Goal: Navigation & Orientation: Understand site structure

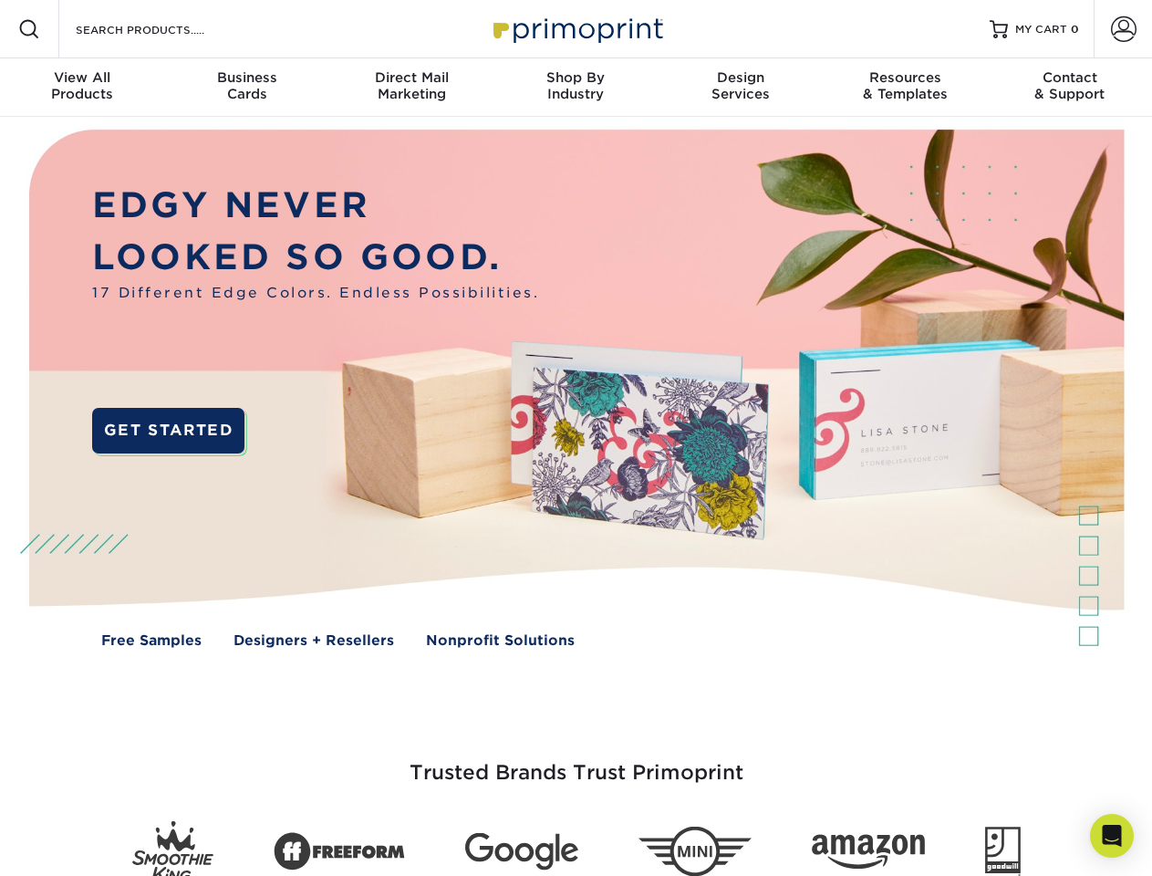
click at [576, 438] on img at bounding box center [575, 402] width 1141 height 570
click at [29, 29] on span at bounding box center [29, 29] width 22 height 22
click at [1123, 29] on span at bounding box center [1124, 29] width 26 height 26
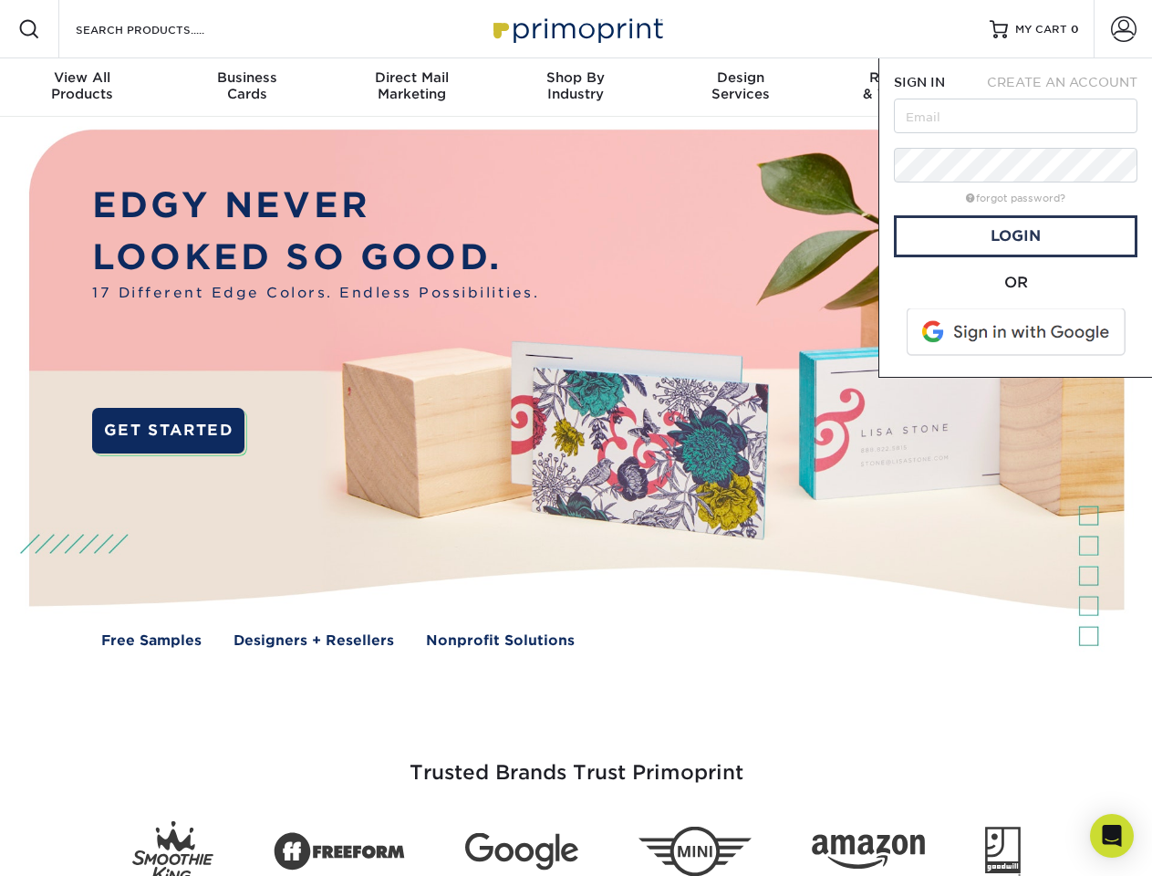
click at [82, 88] on div "View All Products" at bounding box center [82, 85] width 164 height 33
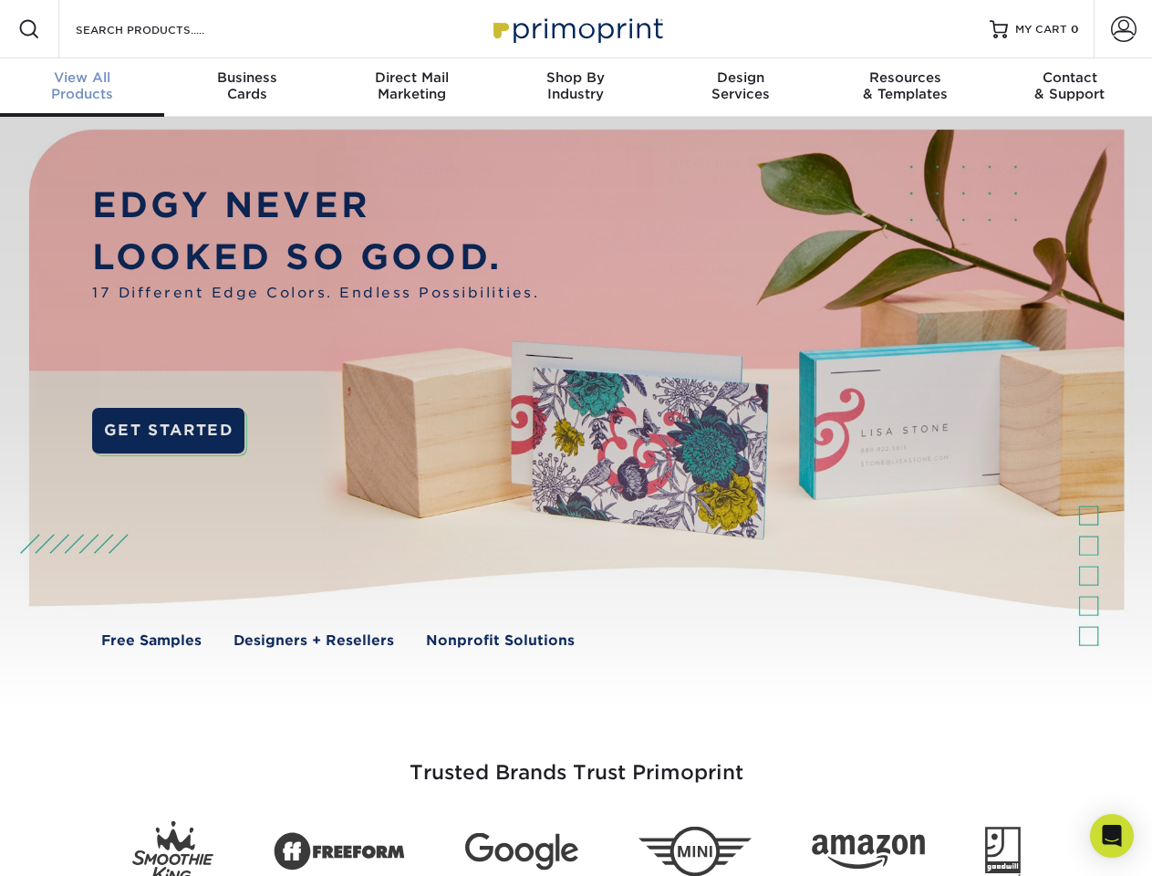
click at [246, 88] on div "Business Cards" at bounding box center [246, 85] width 164 height 33
click at [411, 88] on div "Direct Mail Marketing" at bounding box center [411, 85] width 164 height 33
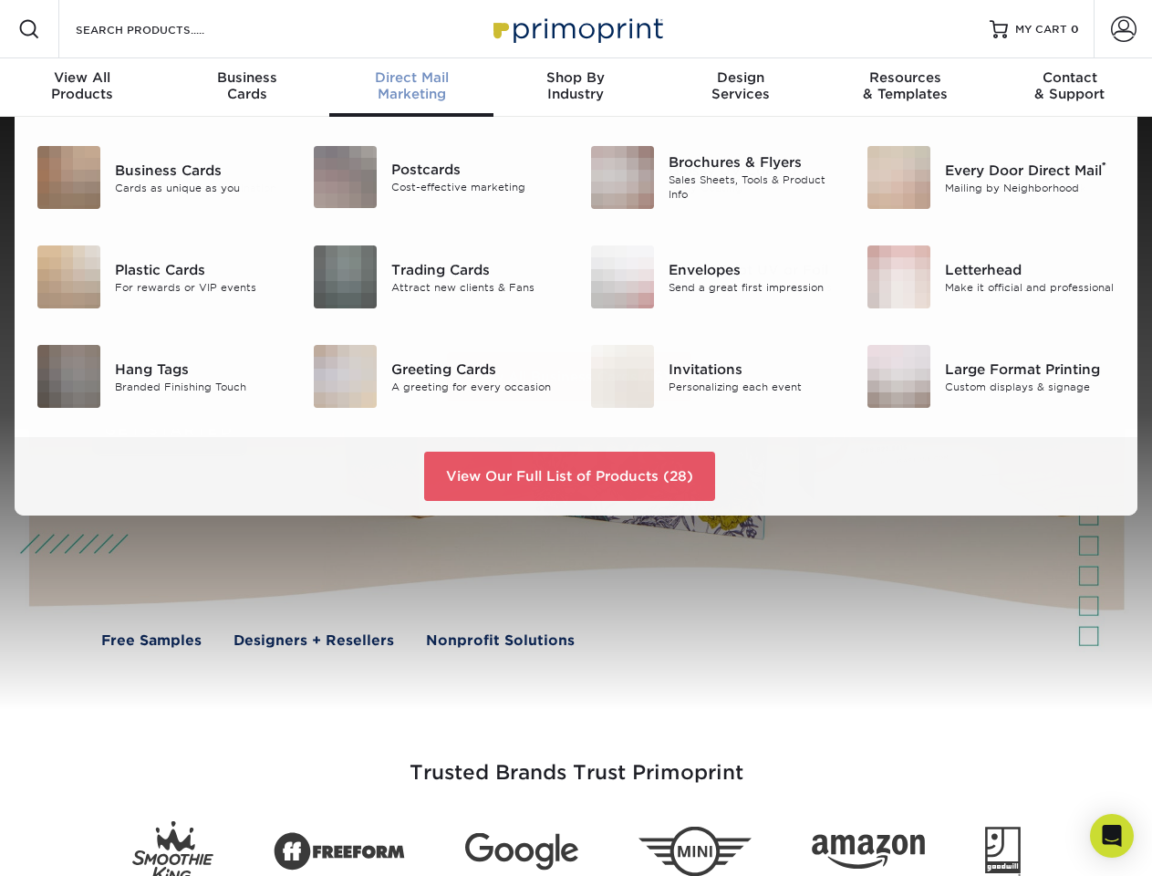
click at [576, 88] on div "Shop By Industry" at bounding box center [576, 85] width 164 height 33
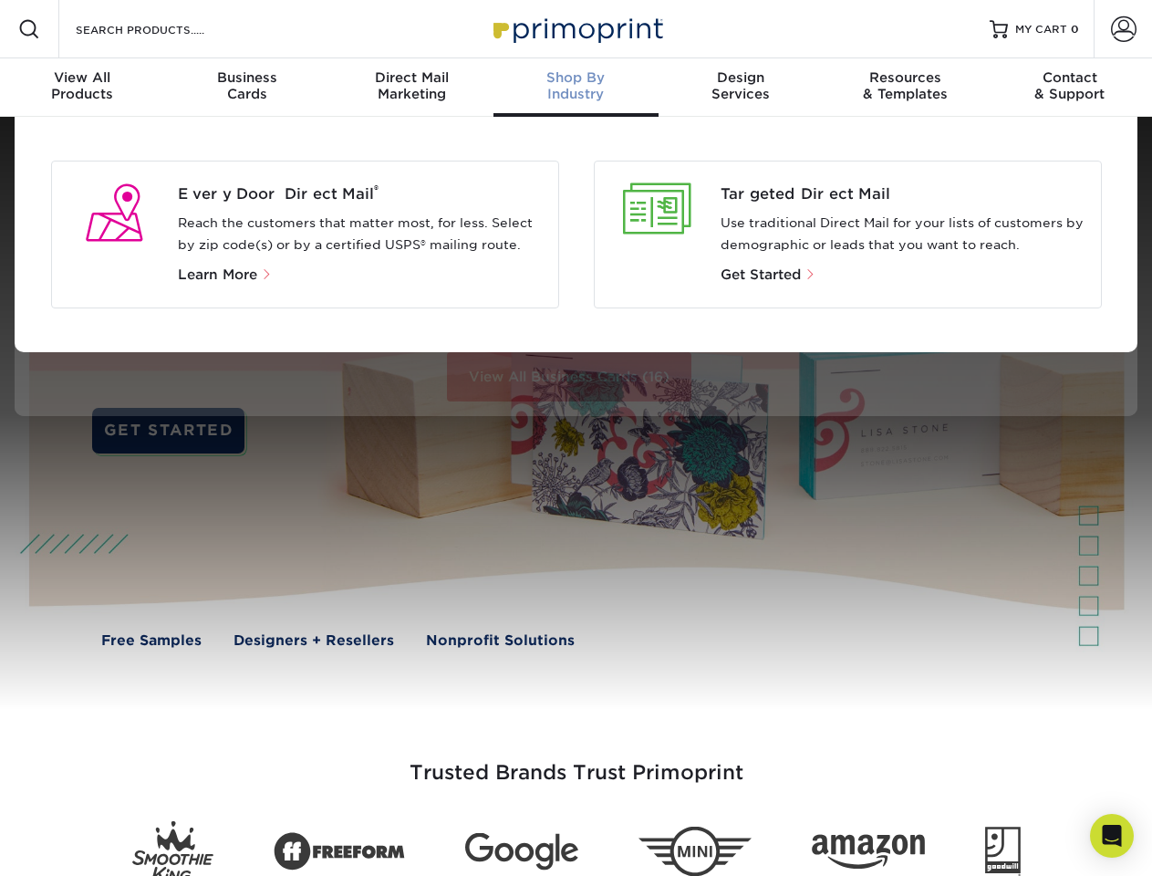
click at [741, 88] on div "Design Services" at bounding box center [741, 85] width 164 height 33
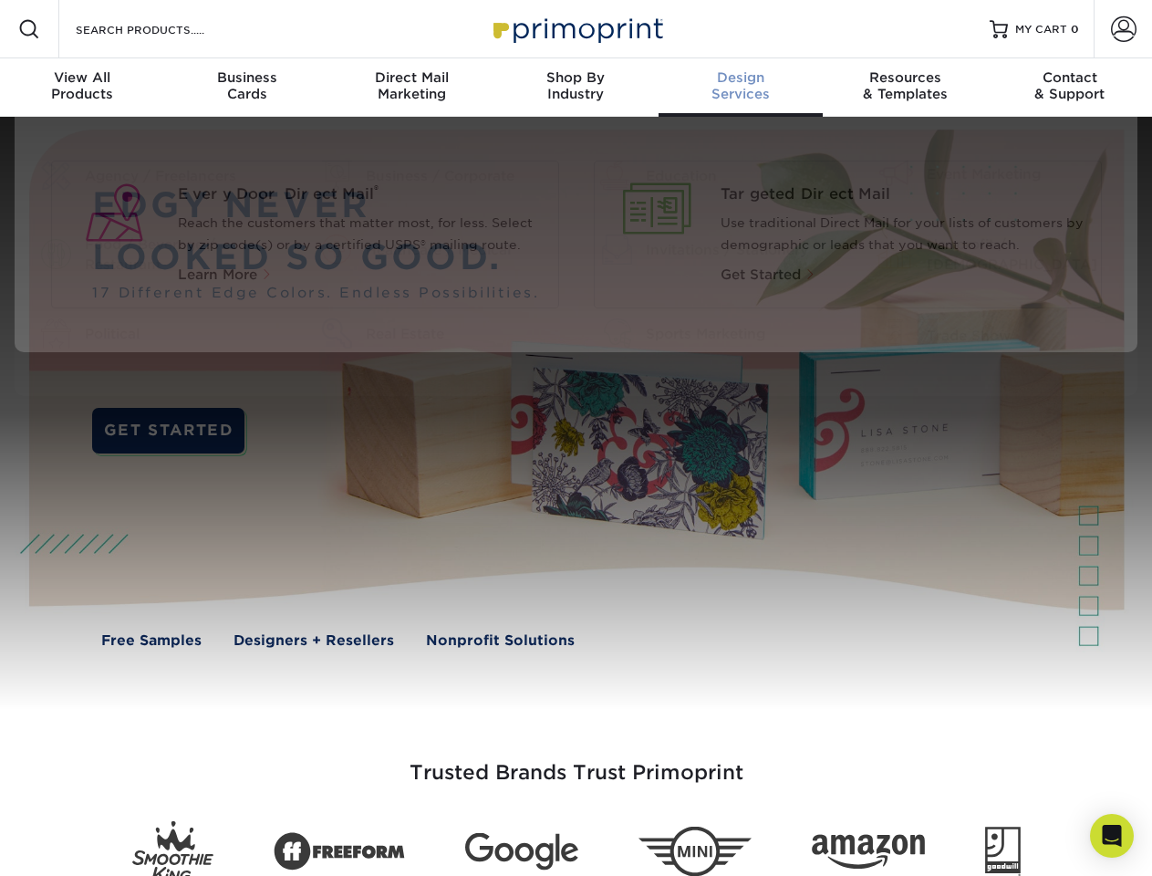
click at [905, 88] on div "Resources & Templates" at bounding box center [905, 85] width 164 height 33
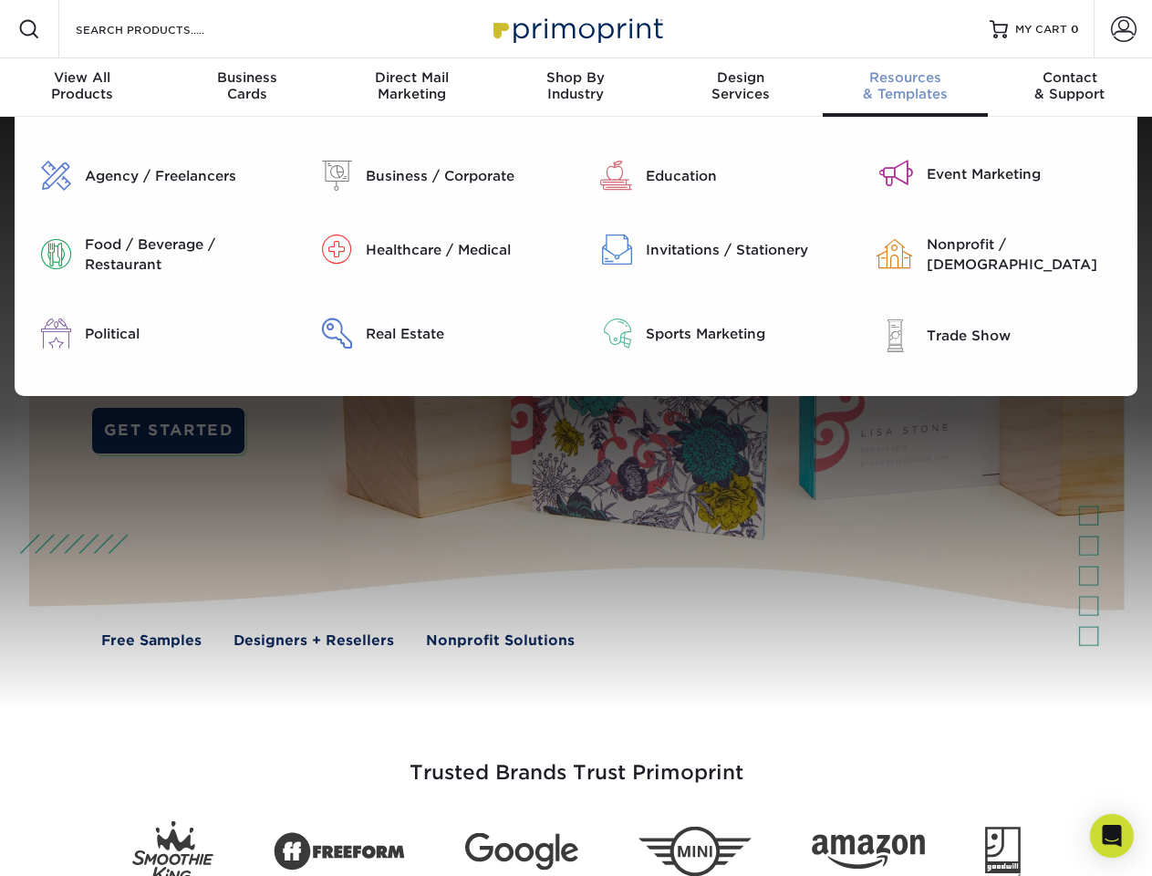
click at [1070, 88] on div "Contact & Support" at bounding box center [1070, 85] width 164 height 33
